Goal: Information Seeking & Learning: Learn about a topic

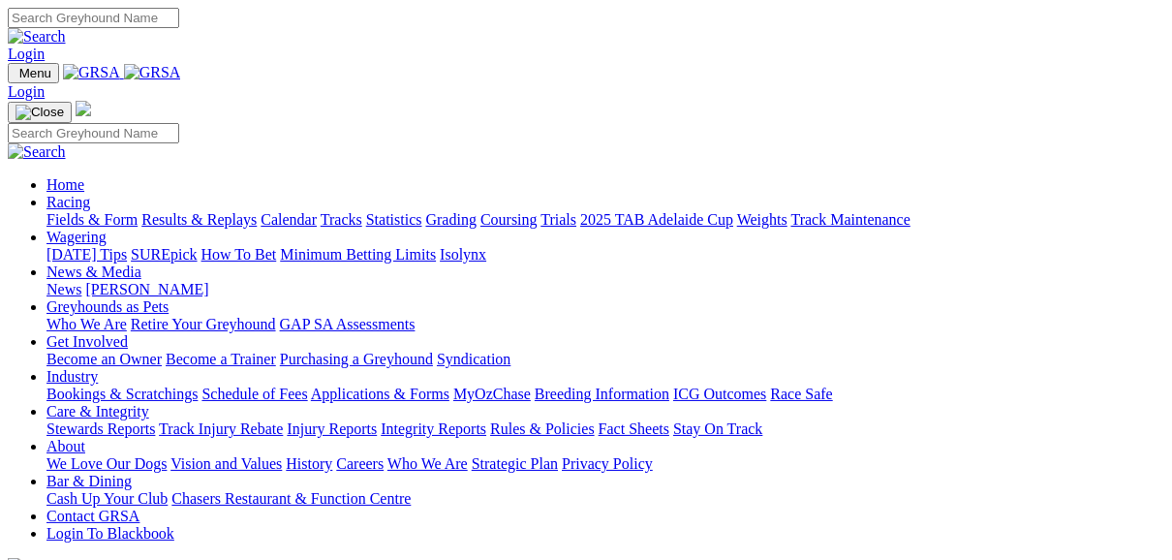
click at [99, 211] on link "Fields & Form" at bounding box center [91, 219] width 91 height 16
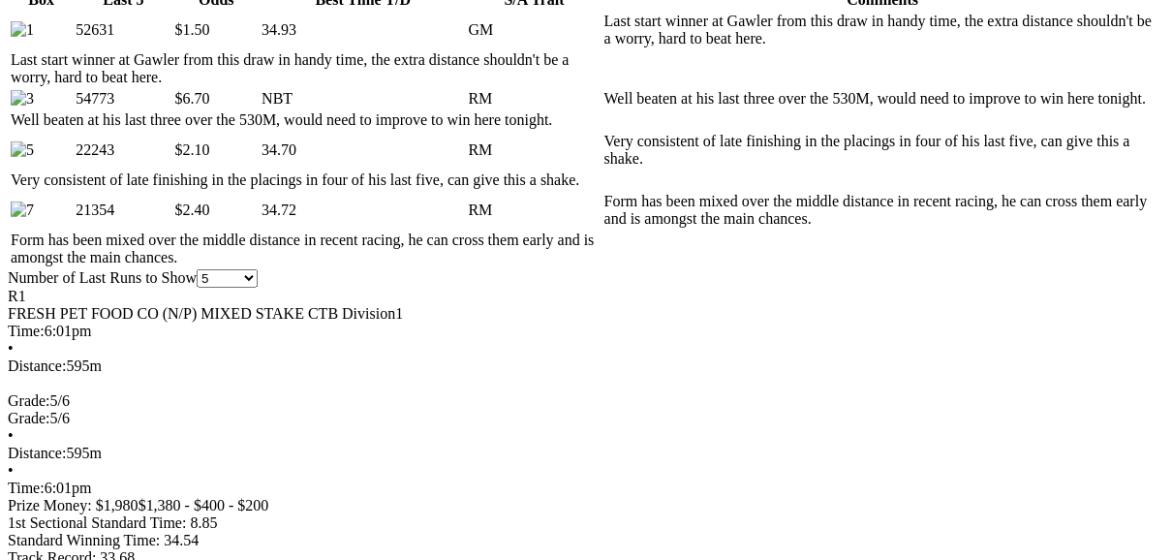
scroll to position [1007, 0]
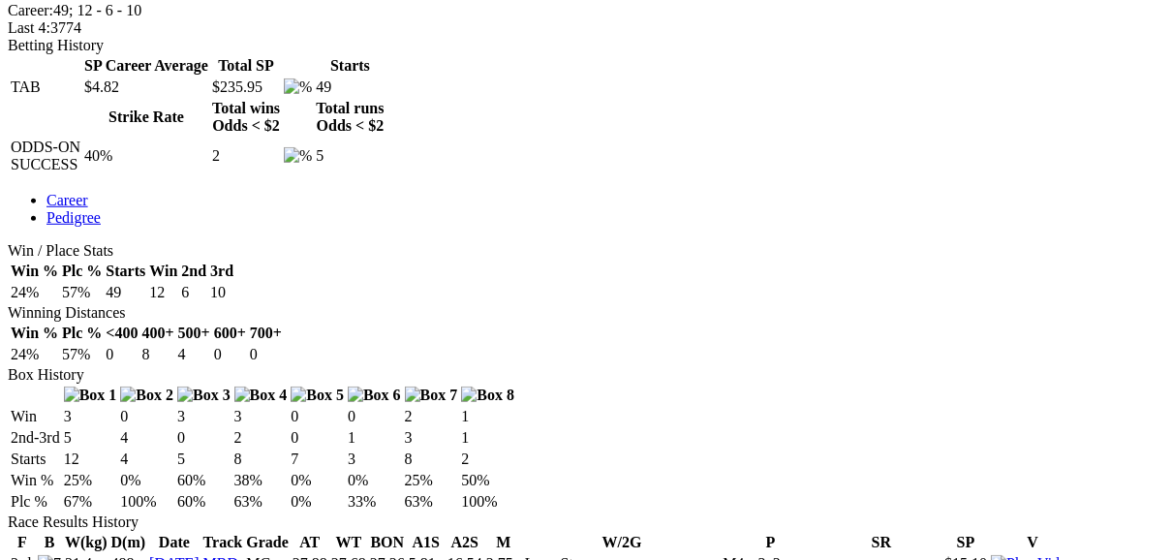
scroll to position [930, 0]
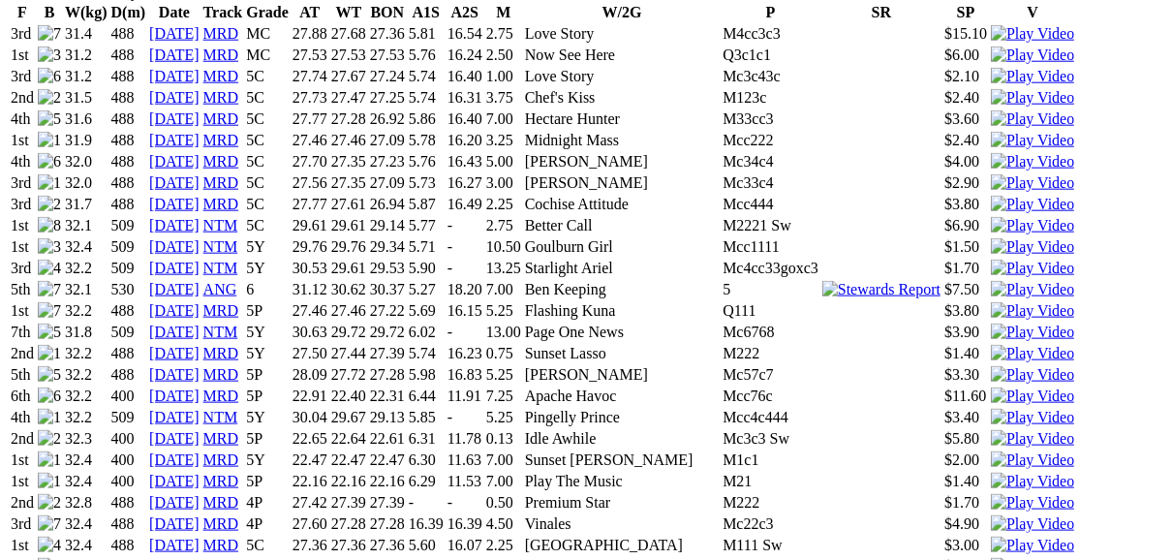
scroll to position [1472, 0]
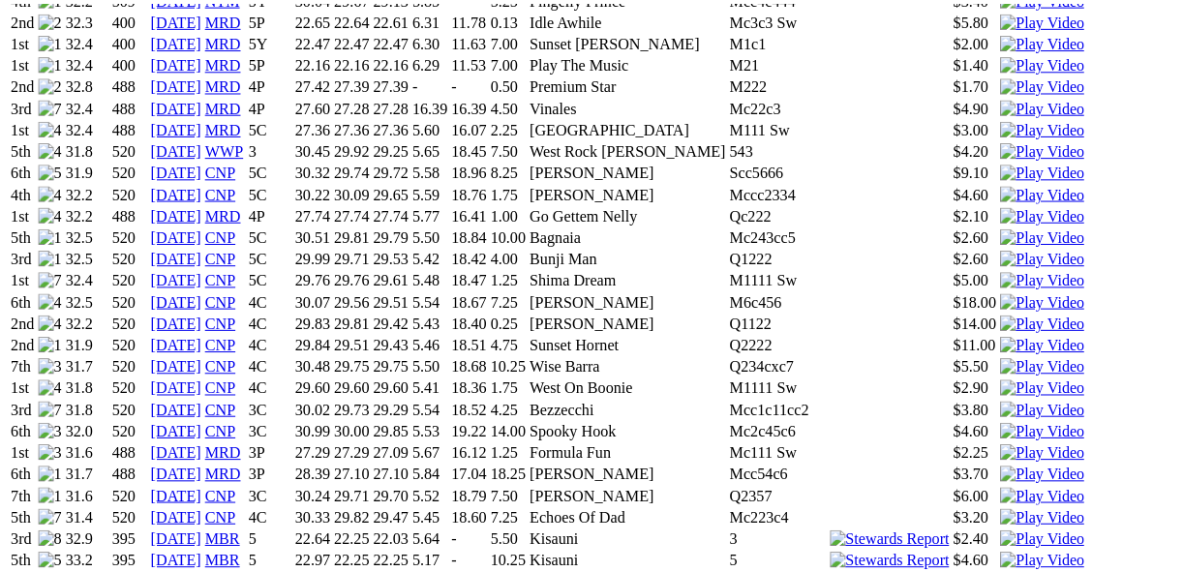
scroll to position [1859, 0]
